Goal: Information Seeking & Learning: Learn about a topic

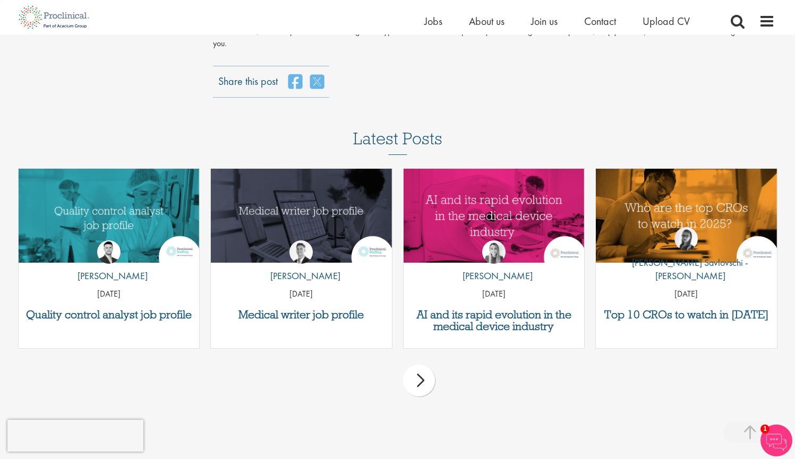
scroll to position [3305, 0]
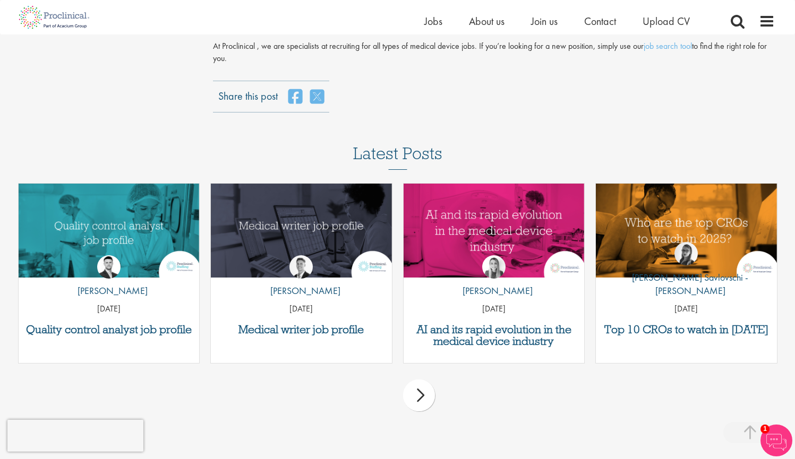
click at [465, 242] on div "by [PERSON_NAME] [DATE]" at bounding box center [493, 281] width 181 height 79
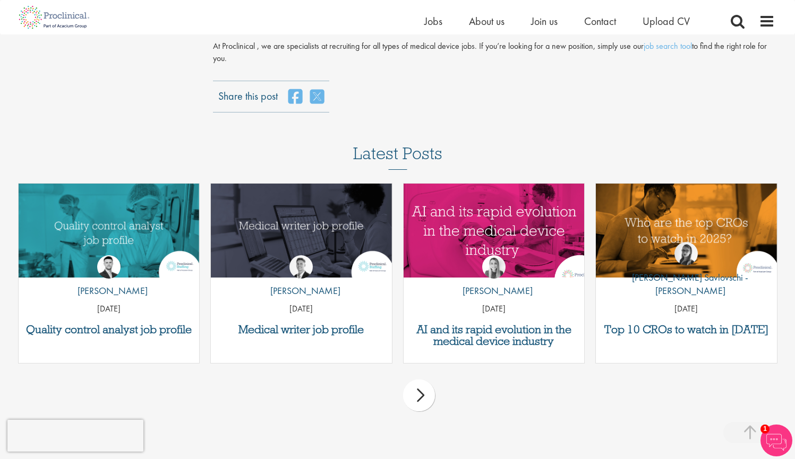
click at [480, 174] on img "Link to a post" at bounding box center [493, 230] width 217 height 113
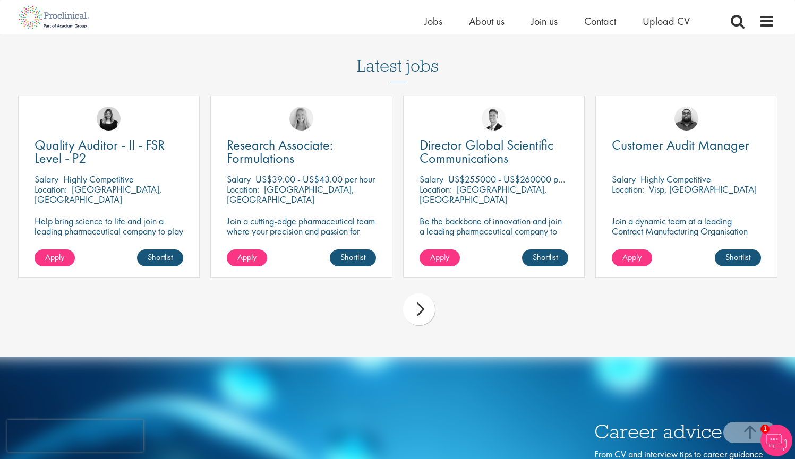
scroll to position [2409, 0]
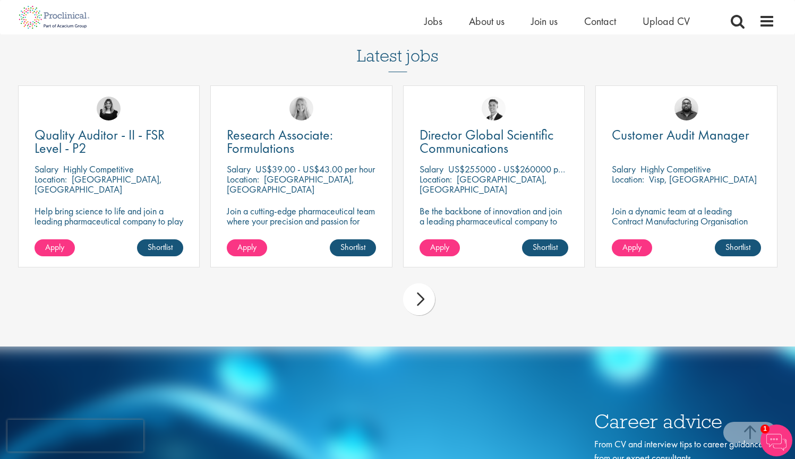
click at [408, 283] on div "next" at bounding box center [419, 299] width 32 height 32
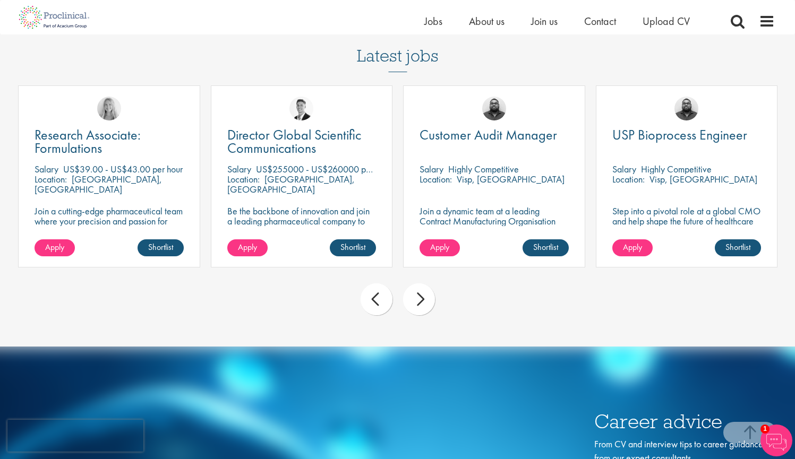
click at [409, 283] on div "next" at bounding box center [419, 299] width 32 height 32
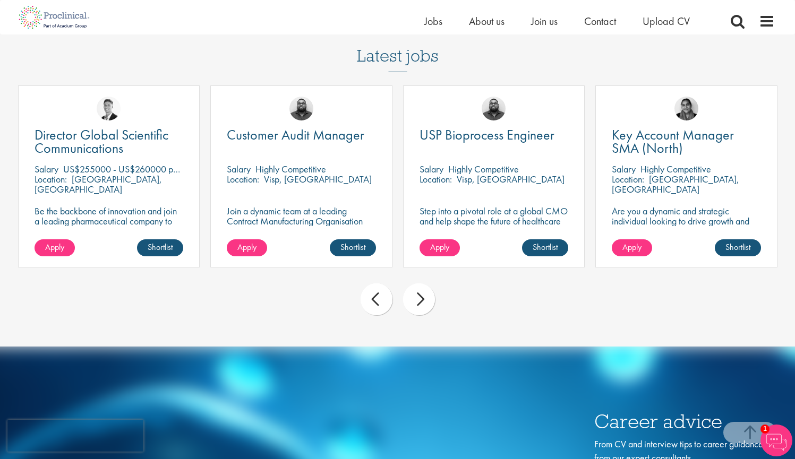
click at [409, 283] on div "next" at bounding box center [419, 299] width 32 height 32
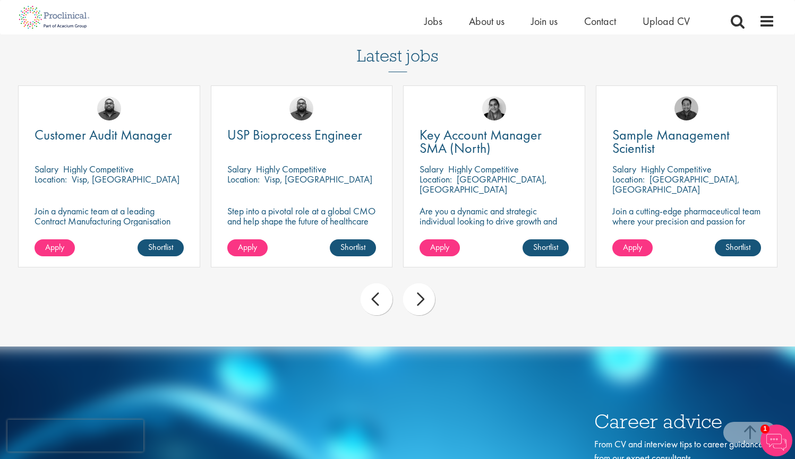
click at [409, 283] on div "next" at bounding box center [419, 299] width 32 height 32
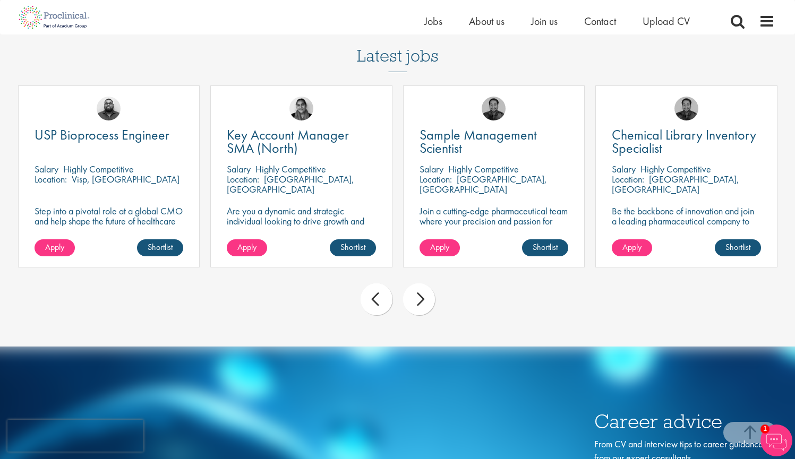
click at [409, 283] on div "next" at bounding box center [419, 299] width 32 height 32
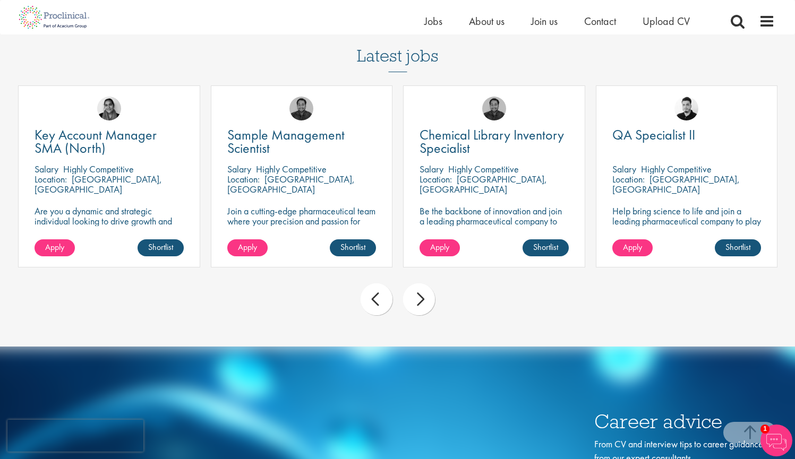
click at [409, 283] on div "next" at bounding box center [419, 299] width 32 height 32
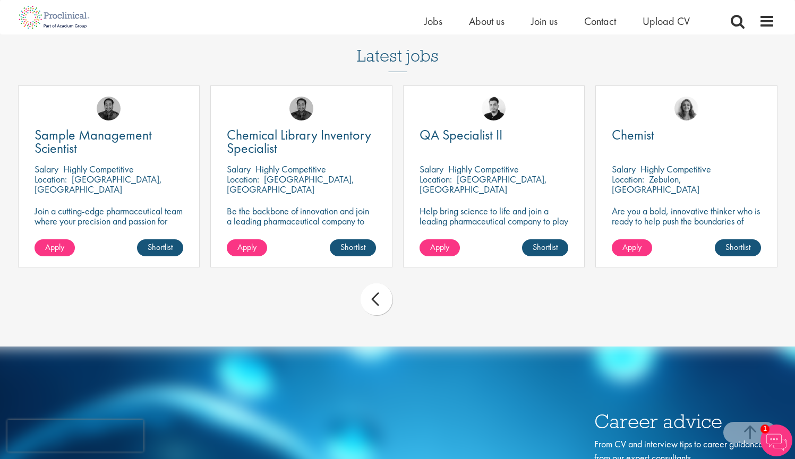
click at [409, 278] on div "prev next" at bounding box center [398, 301] width 770 height 46
